Goal: Check status: Check status

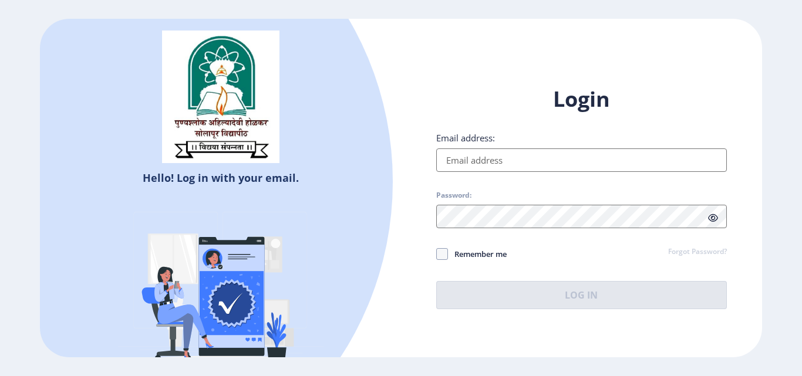
click at [491, 146] on div "Email address:" at bounding box center [581, 152] width 290 height 40
click at [494, 157] on input "Email address:" at bounding box center [581, 159] width 290 height 23
type input "[EMAIL_ADDRESS][DOMAIN_NAME]"
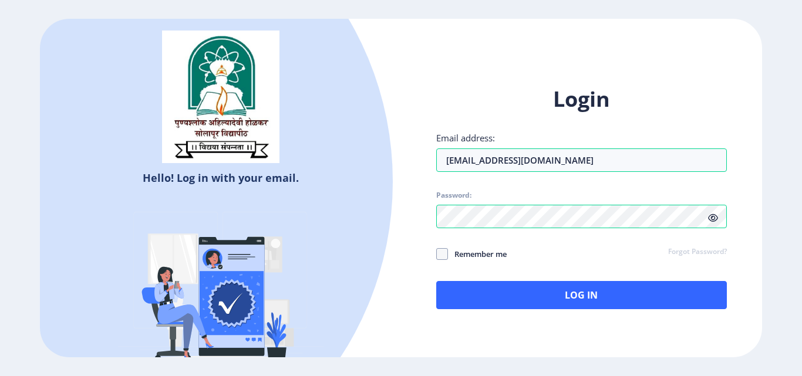
click at [715, 216] on icon at bounding box center [713, 218] width 10 height 9
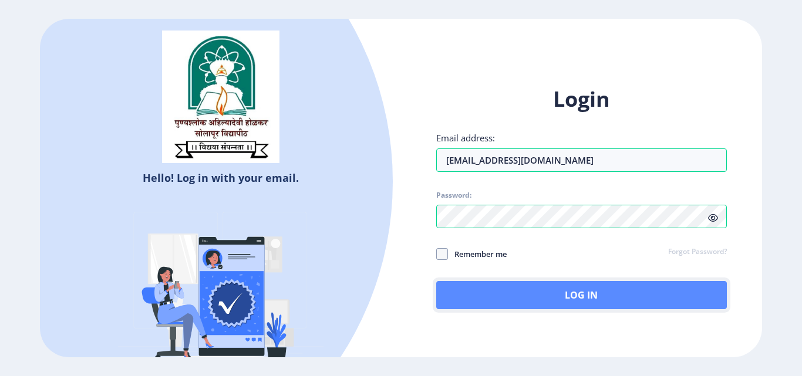
click at [509, 288] on button "Log In" at bounding box center [581, 295] width 290 height 28
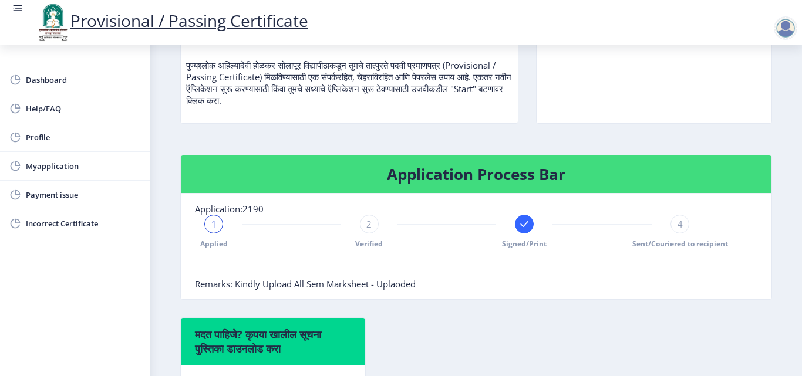
scroll to position [293, 0]
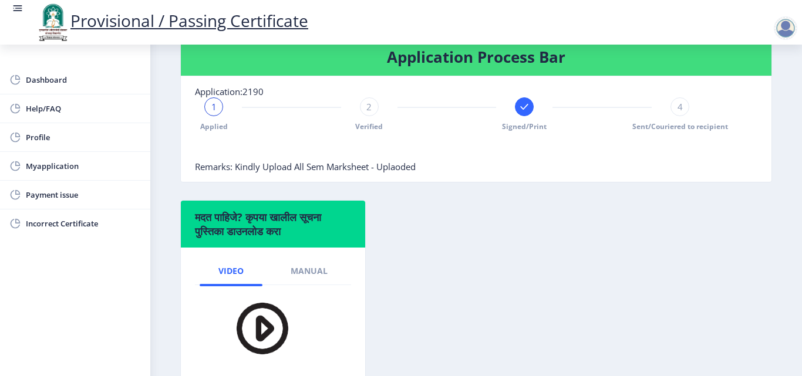
click at [677, 104] on span "4" at bounding box center [679, 107] width 5 height 12
click at [525, 111] on rect at bounding box center [524, 107] width 12 height 12
click at [67, 165] on span "Myapplication" at bounding box center [83, 166] width 115 height 14
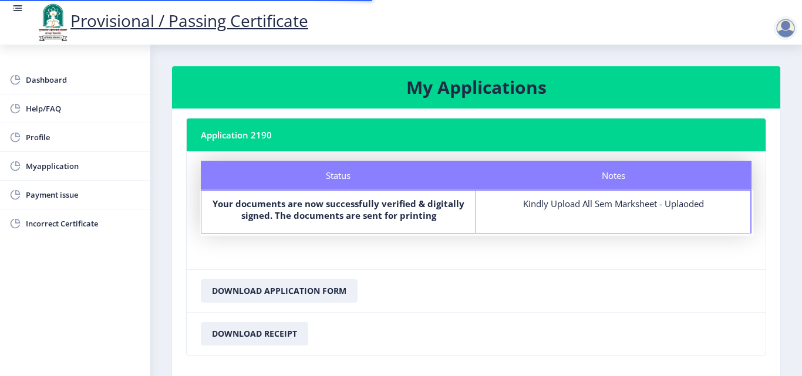
scroll to position [59, 0]
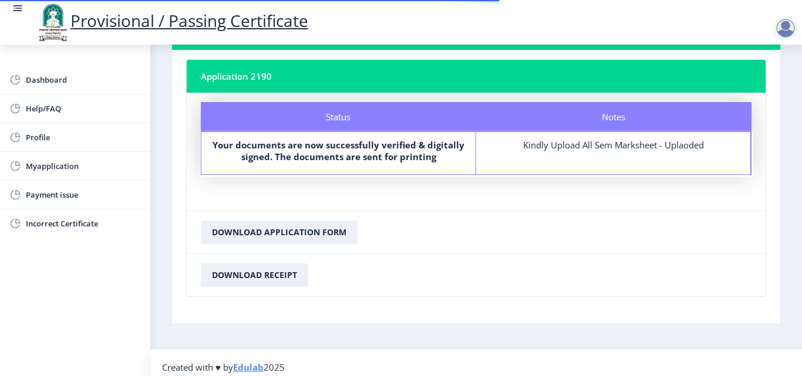
click at [391, 153] on b "Your documents are now successfully verified & digitally signed. The documents …" at bounding box center [338, 150] width 252 height 23
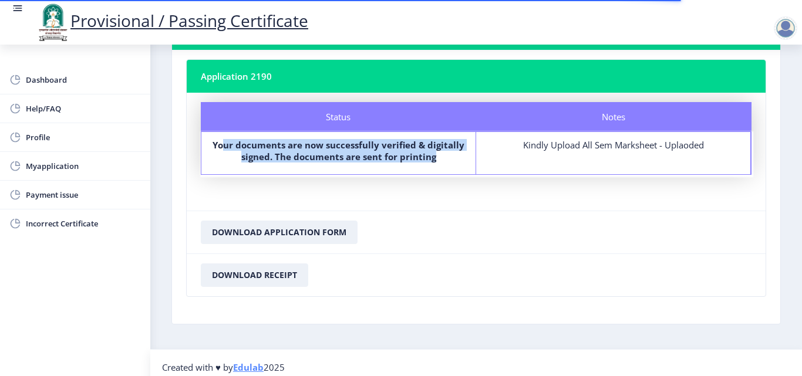
drag, startPoint x: 241, startPoint y: 148, endPoint x: 468, endPoint y: 170, distance: 228.2
click at [468, 170] on div "Status Your documents are now successfully verified & digitally signed. The doc…" at bounding box center [338, 153] width 275 height 42
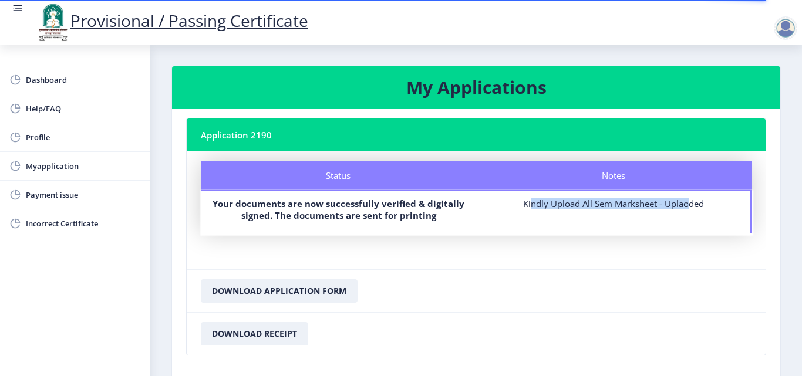
drag, startPoint x: 519, startPoint y: 204, endPoint x: 678, endPoint y: 199, distance: 159.1
click at [678, 199] on div "Kindly Upload All Sem Marksheet - Uplaoded" at bounding box center [612, 204] width 253 height 12
click at [59, 83] on span "Dashboard" at bounding box center [83, 80] width 115 height 14
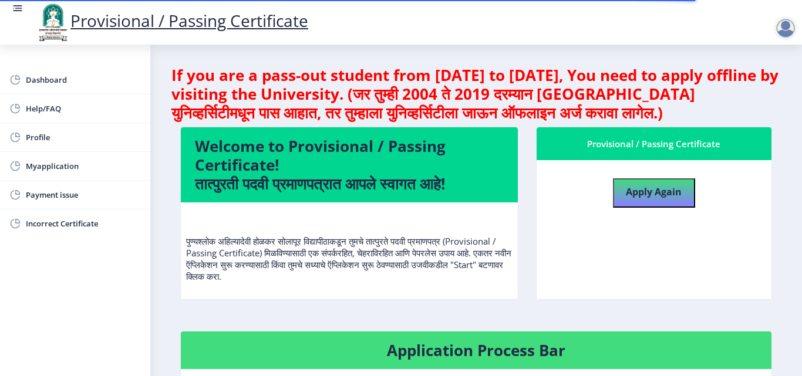
click at [11, 12] on nav "Provisional / Passing Certificate" at bounding box center [401, 22] width 802 height 45
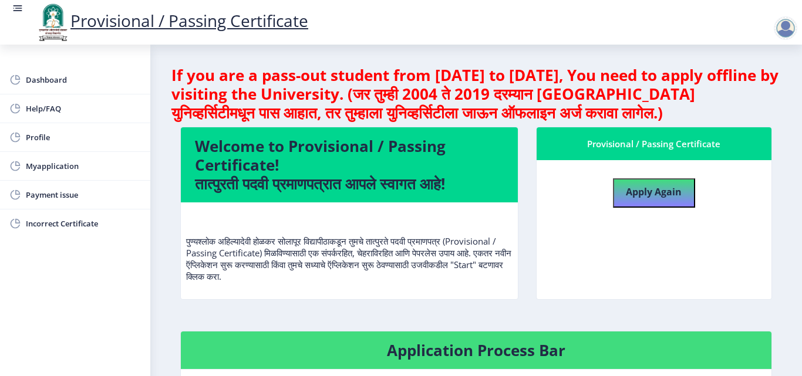
click at [13, 7] on rect at bounding box center [18, 8] width 12 height 12
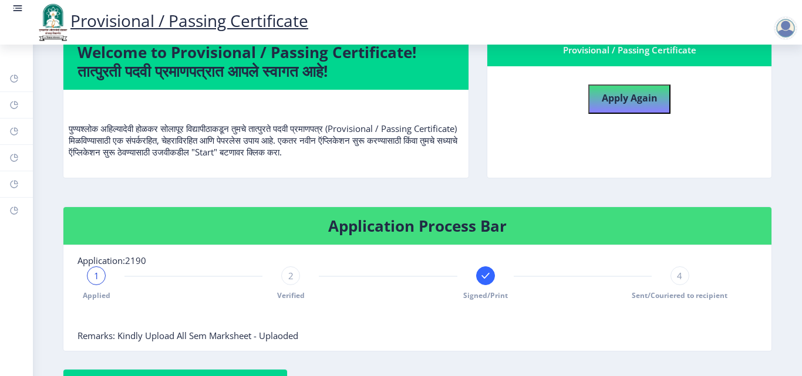
scroll to position [35, 0]
